Goal: Task Accomplishment & Management: Complete application form

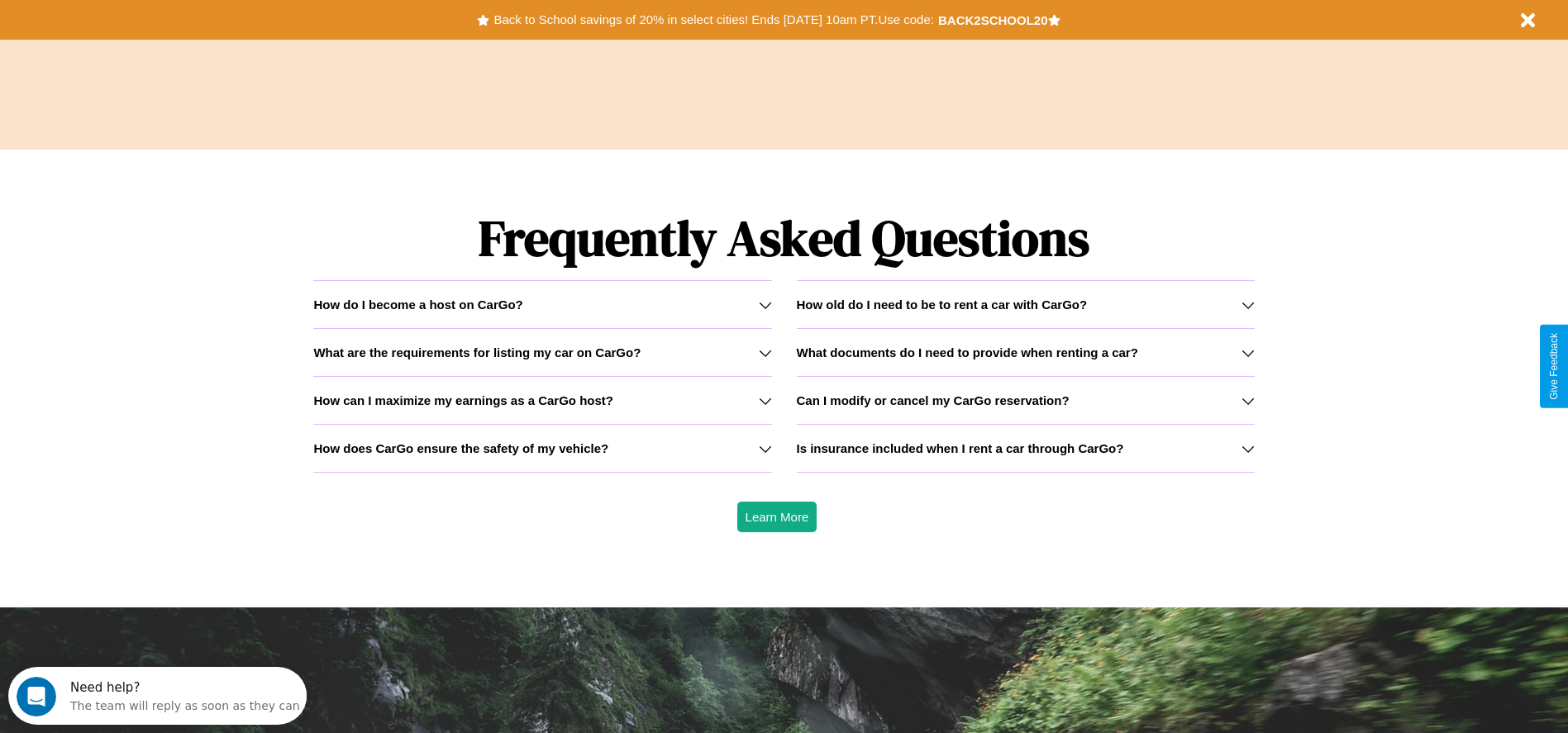
scroll to position [2371, 0]
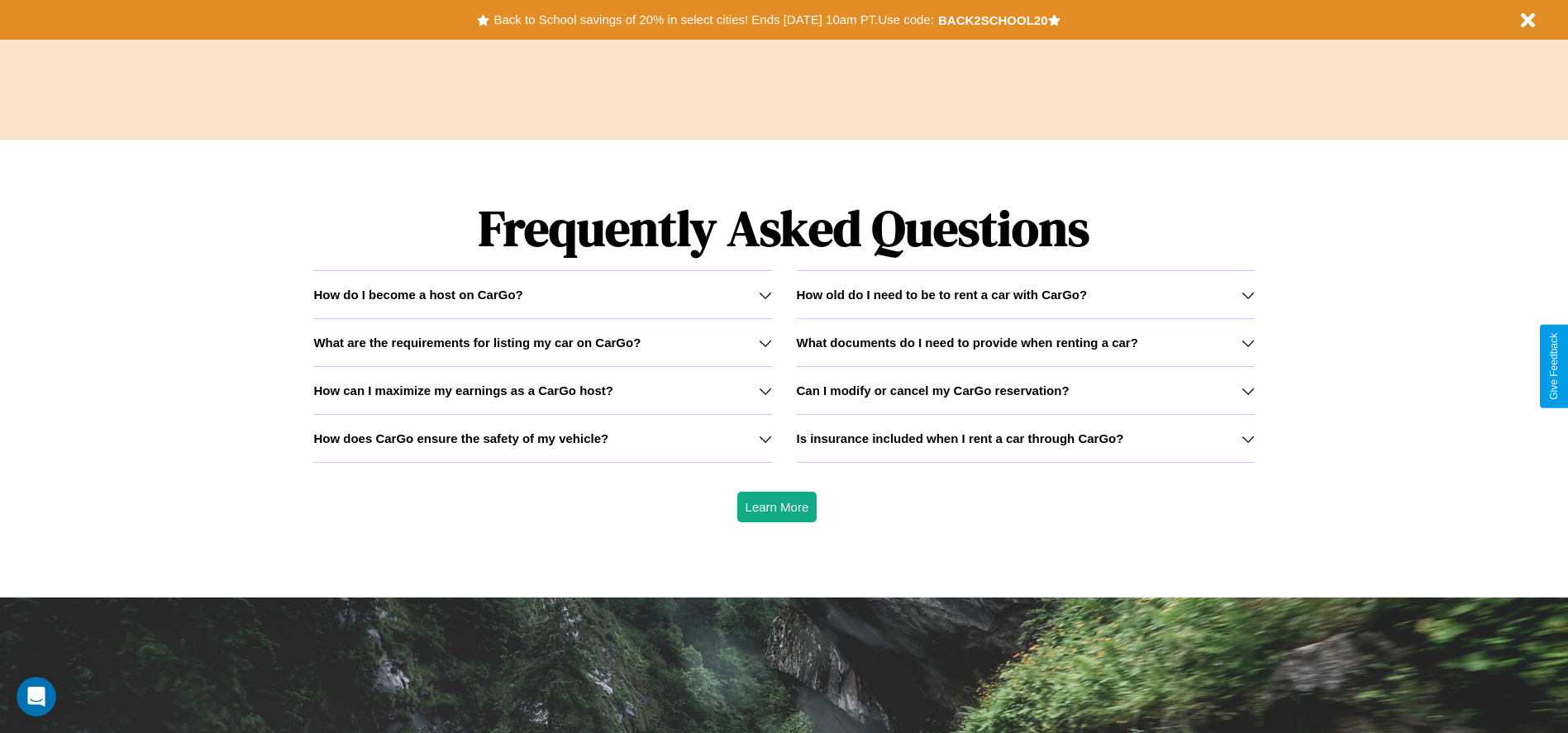
click at [1248, 342] on icon at bounding box center [1249, 343] width 13 height 13
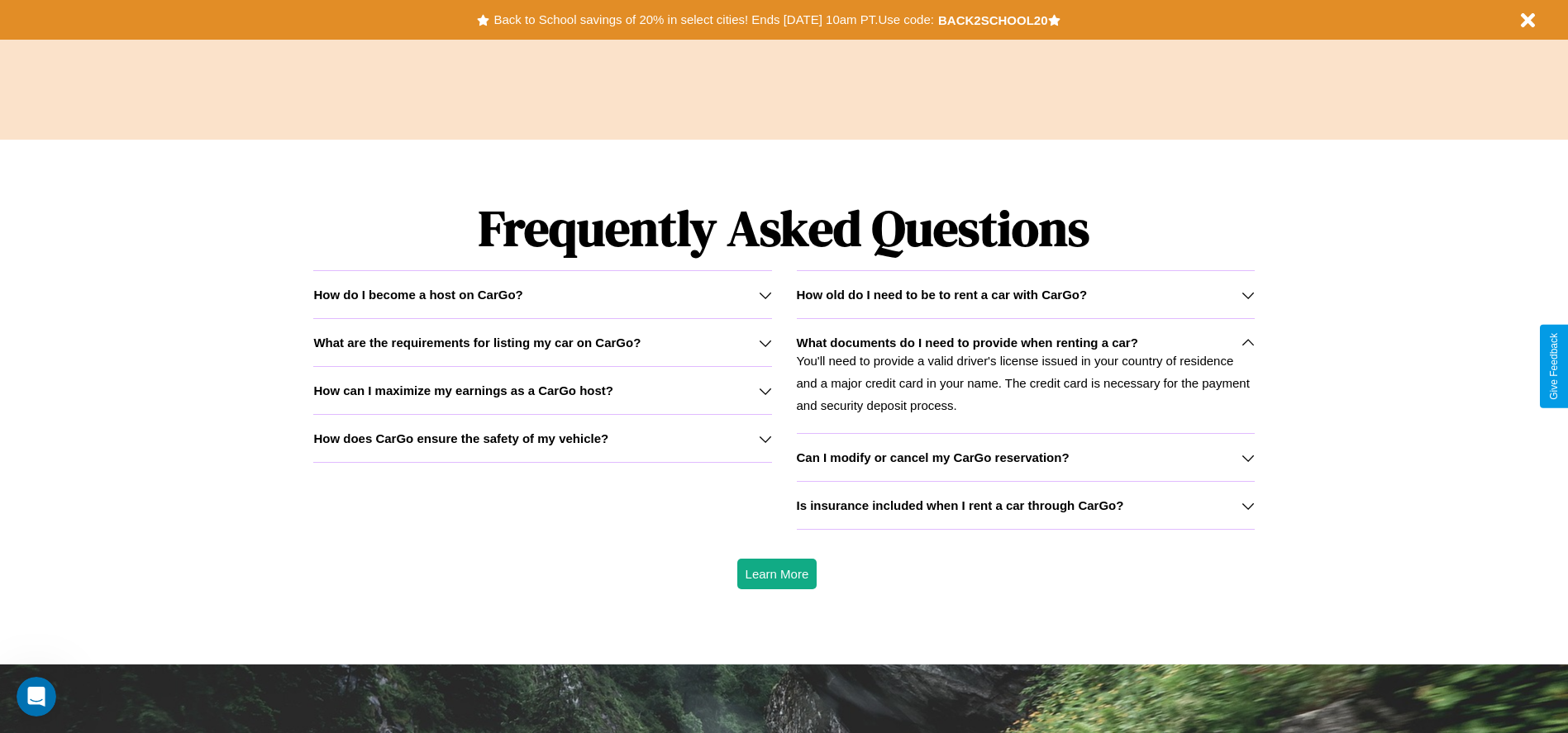
click at [1025, 457] on h3 "Can I modify or cancel my CarGo reservation?" at bounding box center [933, 457] width 273 height 14
click at [1025, 295] on h3 "How old do I need to be to rent a car with CarGo?" at bounding box center [942, 295] width 291 height 14
click at [542, 342] on h3 "What are the requirements for listing my car on CarGo?" at bounding box center [478, 342] width 328 height 14
click at [542, 295] on div "How do I become a host on CarGo?" at bounding box center [542, 295] width 458 height 14
click at [1025, 457] on h3 "Can I modify or cancel my CarGo reservation?" at bounding box center [933, 457] width 273 height 14
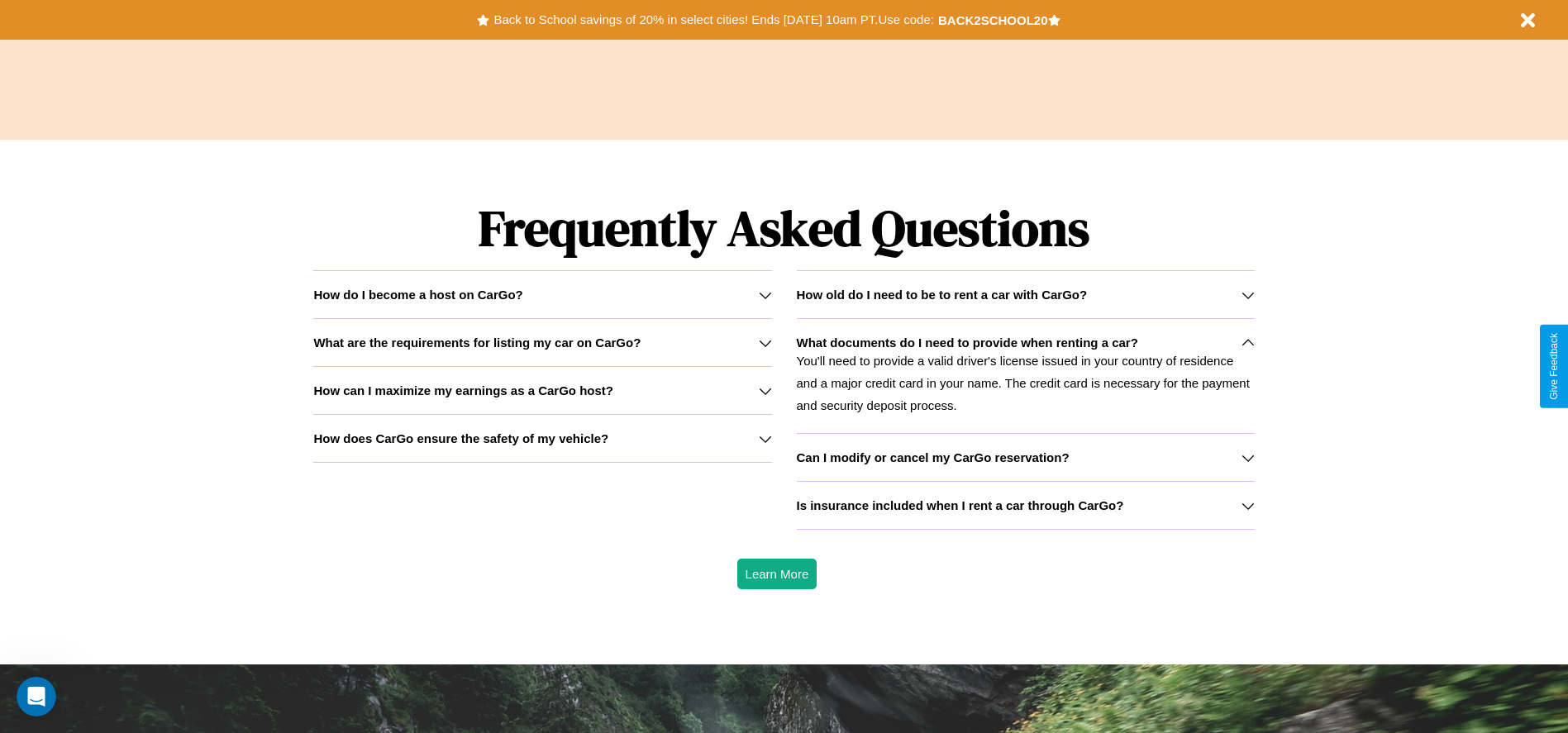
click at [765, 438] on icon at bounding box center [766, 438] width 13 height 13
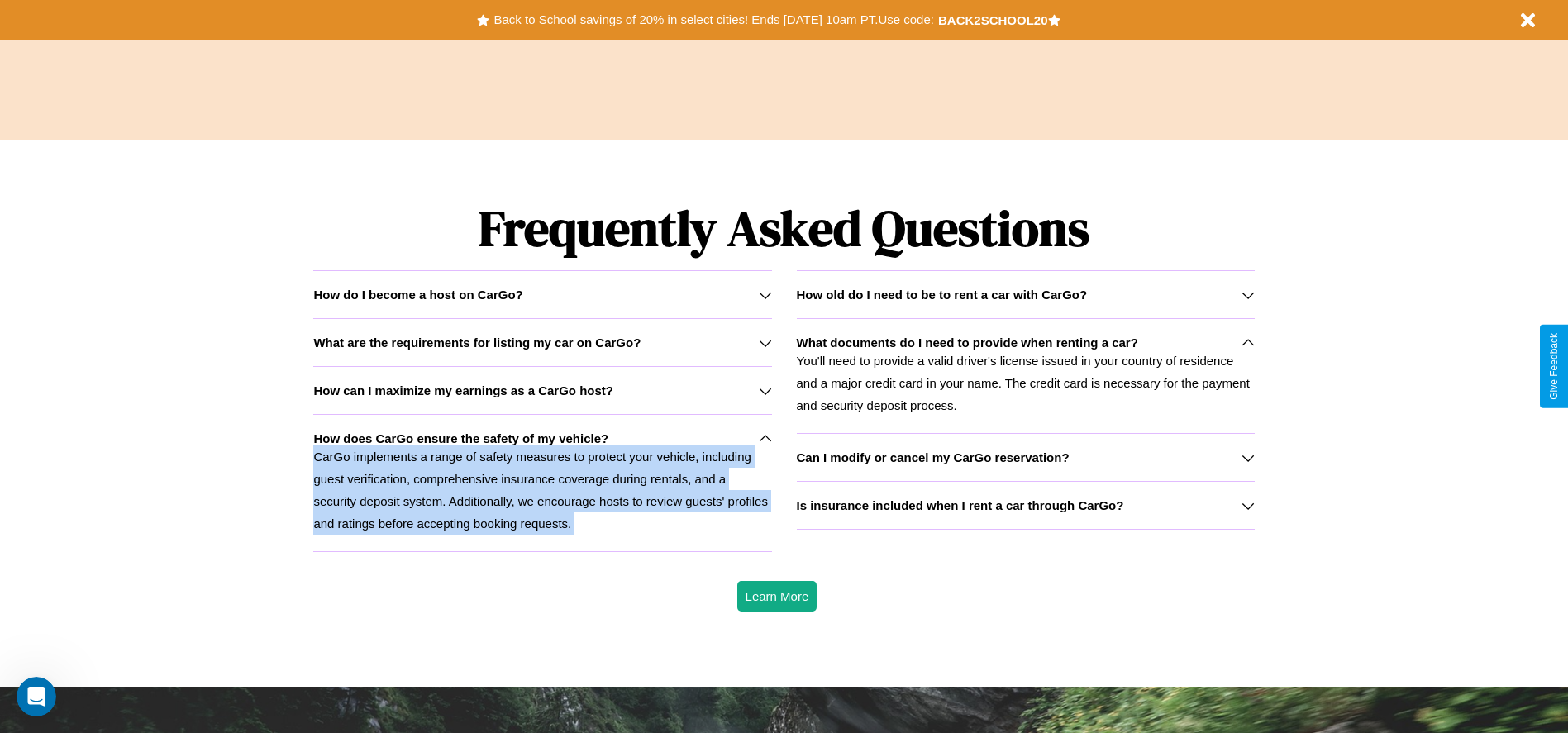
scroll to position [0, 0]
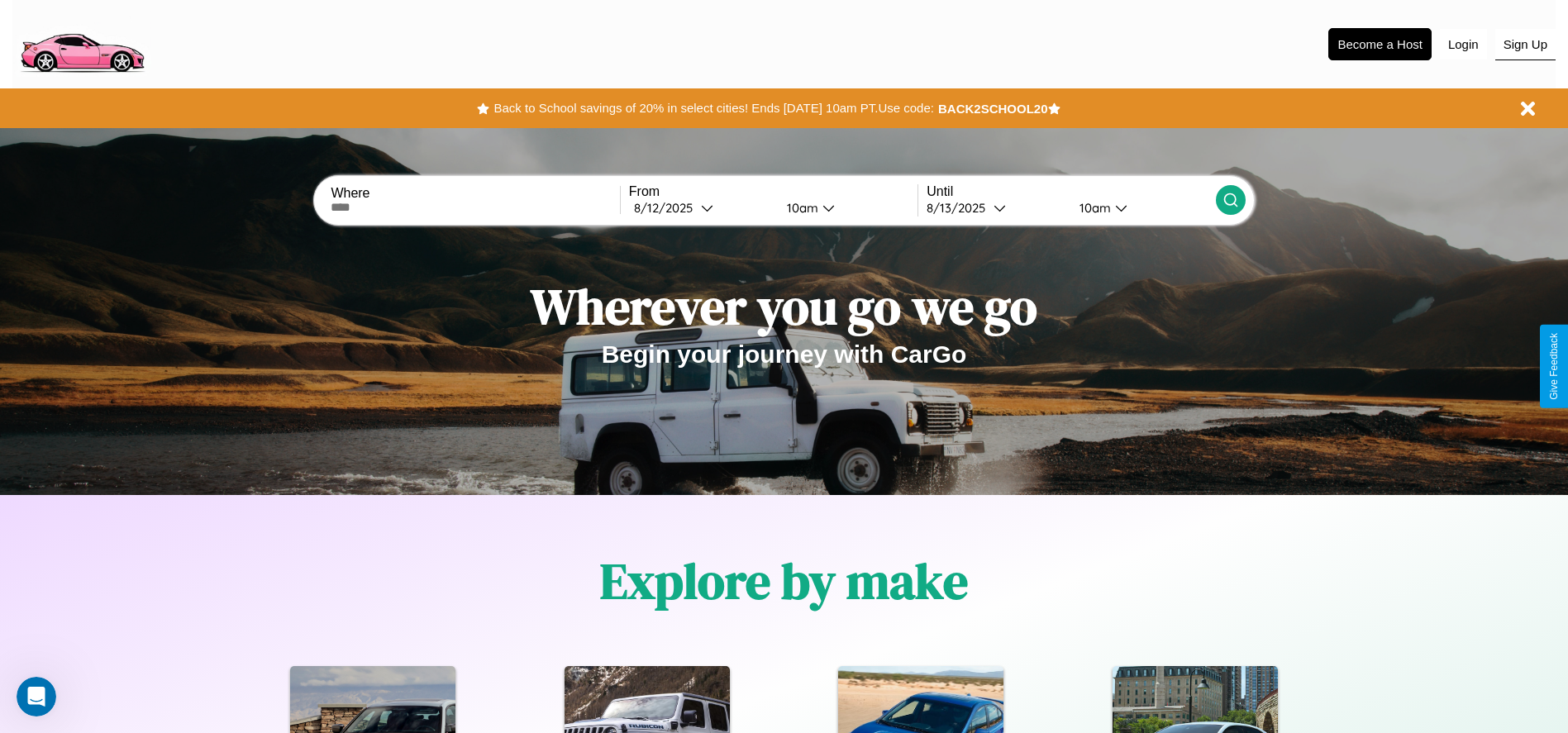
click at [1525, 44] on button "Sign Up" at bounding box center [1526, 45] width 61 height 31
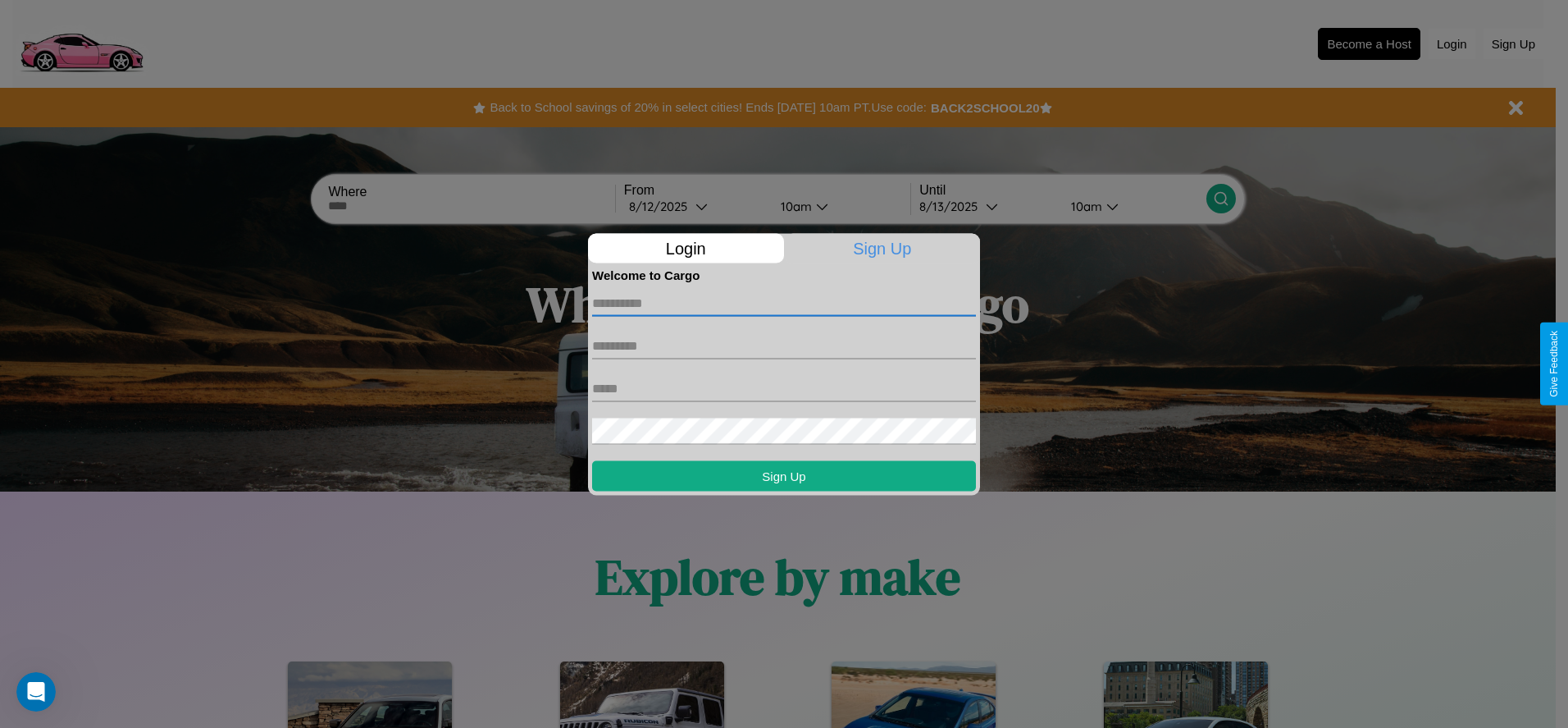
click at [784, 303] on input "text" at bounding box center [784, 303] width 384 height 26
type input "*******"
click at [784, 345] on input "text" at bounding box center [784, 345] width 384 height 26
type input "******"
click at [784, 388] on input "text" at bounding box center [784, 388] width 384 height 26
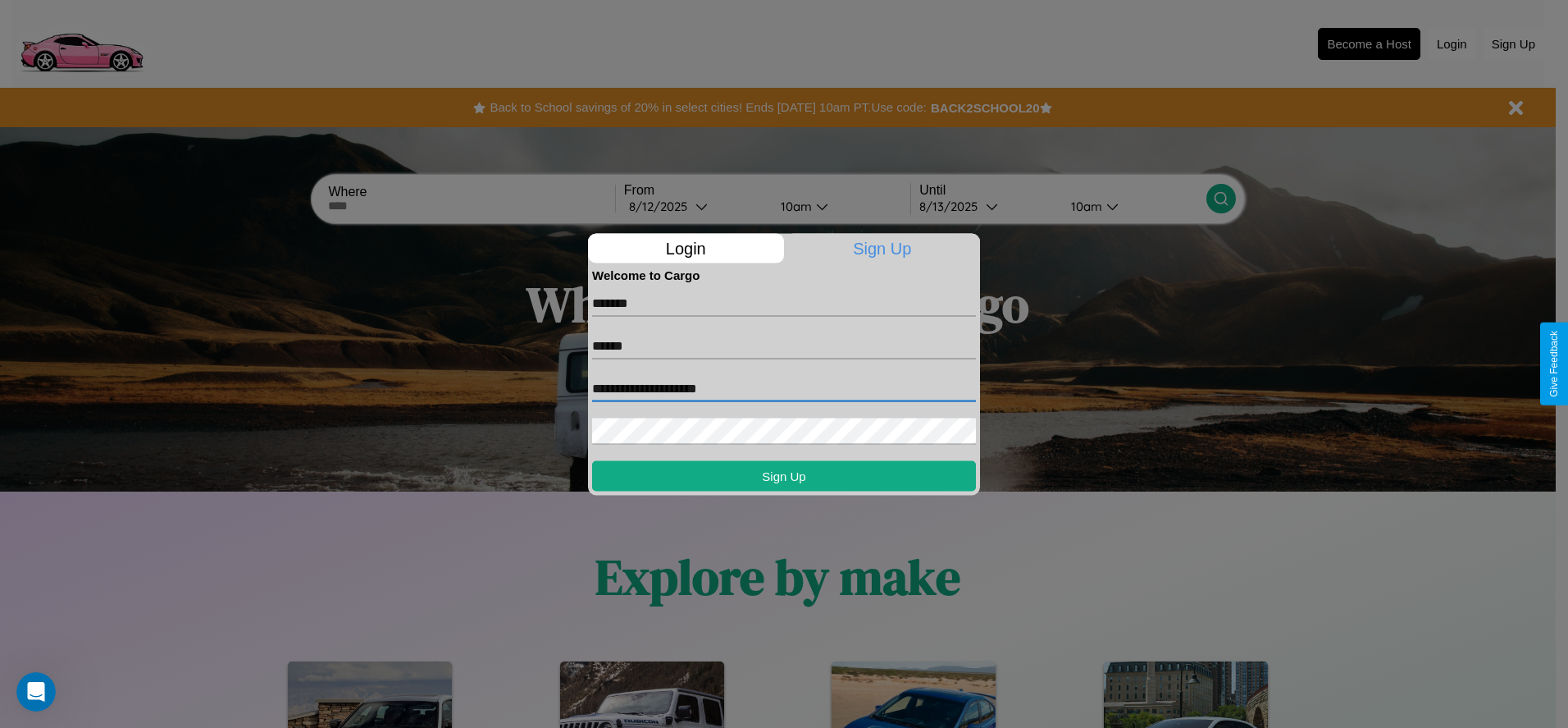
type input "**********"
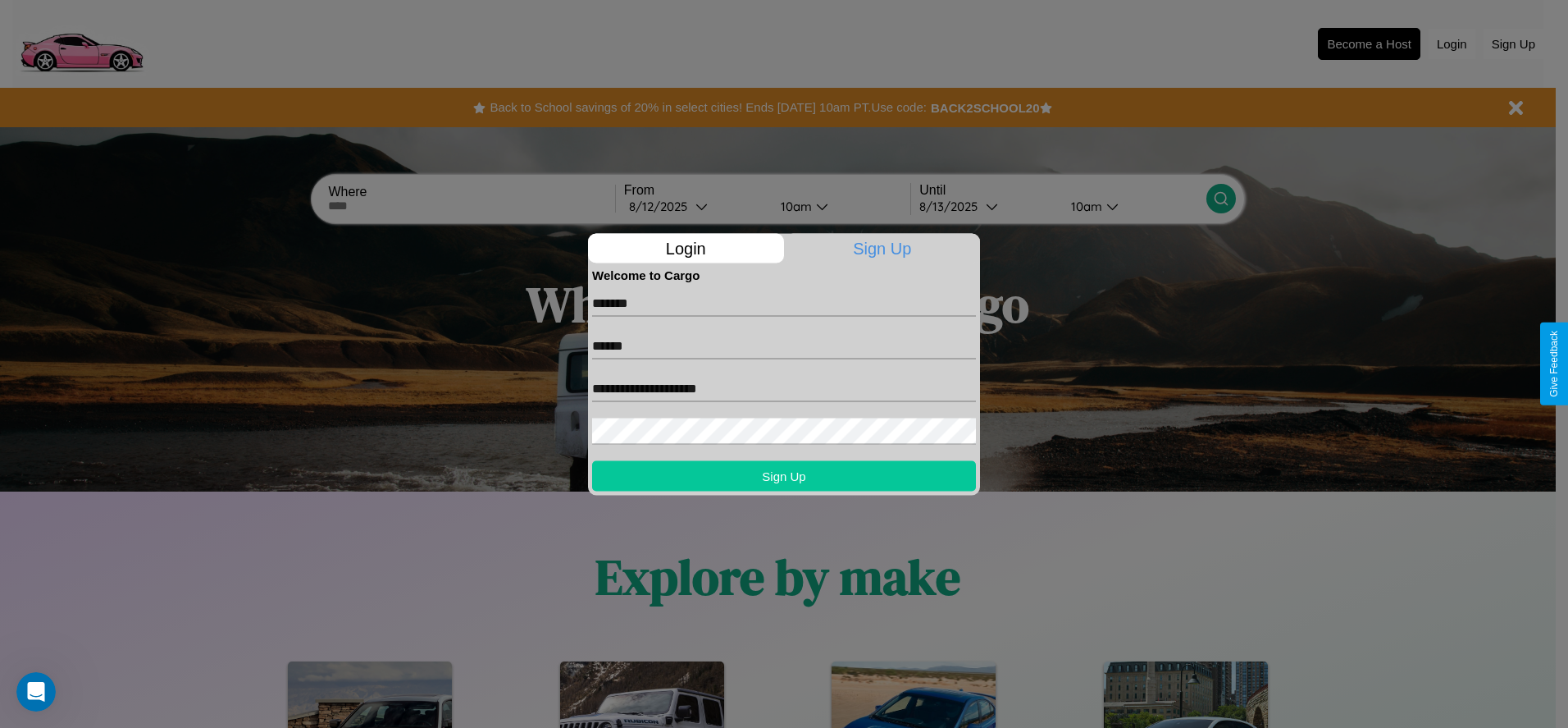
click at [784, 475] on button "Sign Up" at bounding box center [784, 476] width 384 height 30
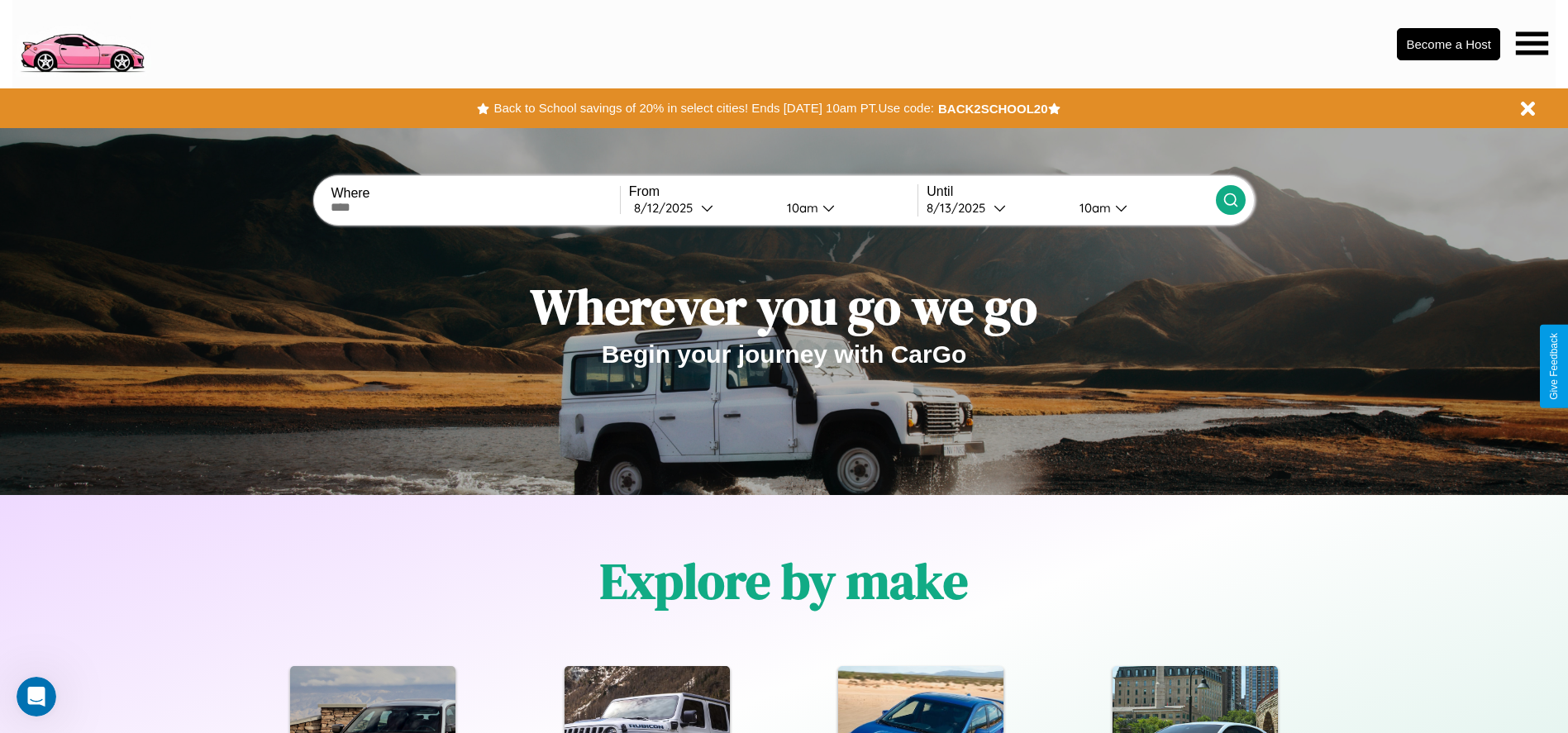
scroll to position [50, 0]
